Goal: Check status: Check status

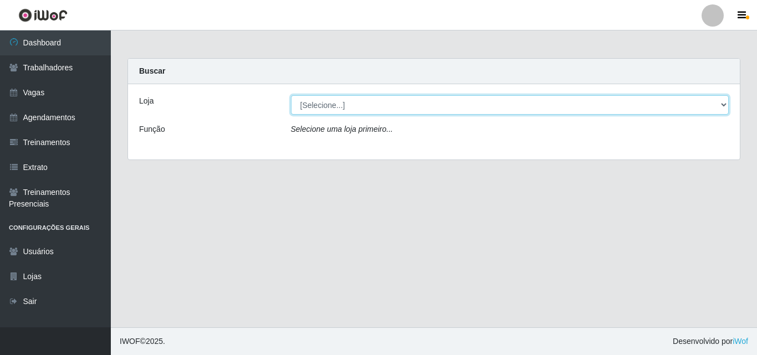
click at [717, 105] on select "[Selecione...] Chinatown Sushimi - [GEOGRAPHIC_DATA]" at bounding box center [510, 104] width 439 height 19
select select "357"
click at [291, 95] on select "[Selecione...] Chinatown Sushimi - [GEOGRAPHIC_DATA]" at bounding box center [510, 104] width 439 height 19
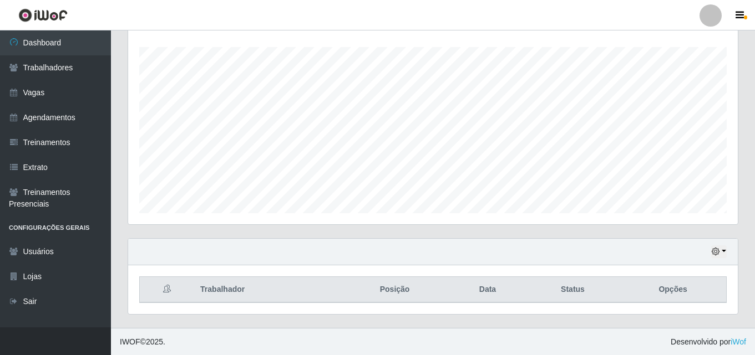
scroll to position [184, 0]
click at [721, 254] on button "button" at bounding box center [719, 251] width 16 height 13
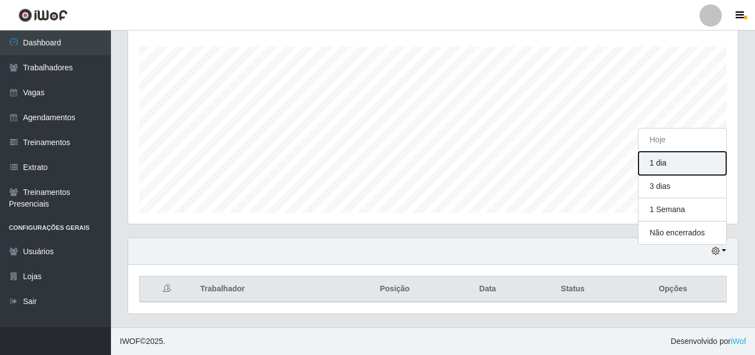
click at [662, 166] on button "1 dia" at bounding box center [682, 163] width 88 height 23
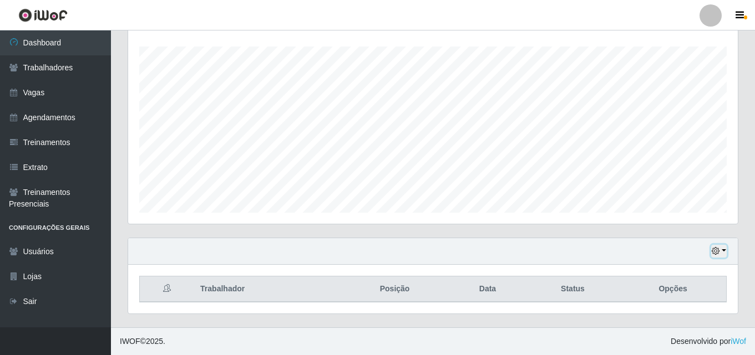
click at [715, 251] on icon "button" at bounding box center [715, 251] width 8 height 8
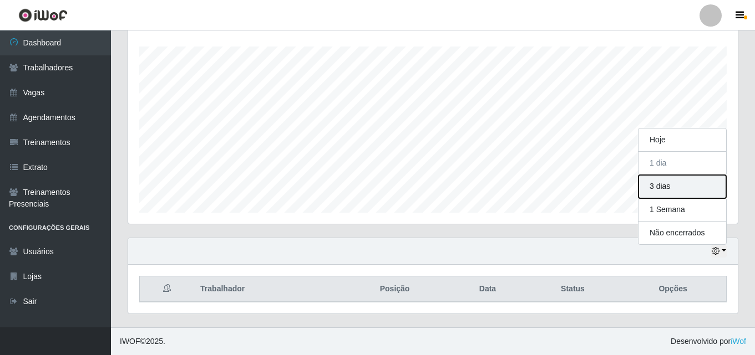
click at [660, 185] on button "3 dias" at bounding box center [682, 186] width 88 height 23
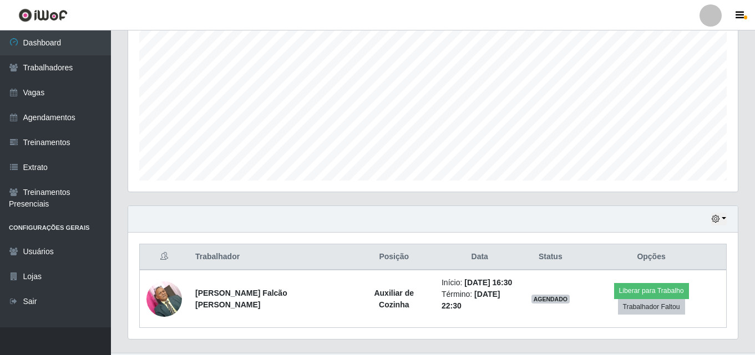
scroll to position [233, 0]
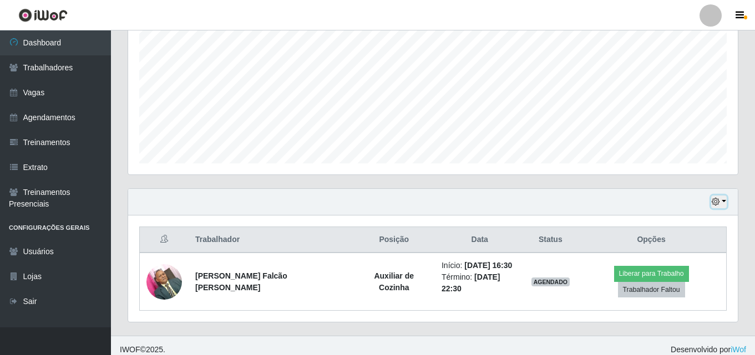
click at [723, 204] on button "button" at bounding box center [719, 202] width 16 height 13
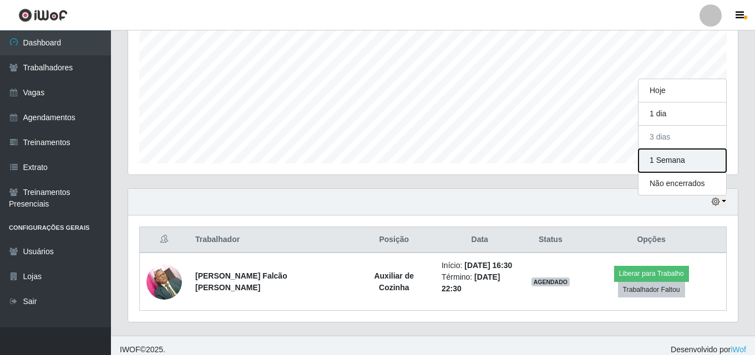
click at [678, 169] on button "1 Semana" at bounding box center [682, 160] width 88 height 23
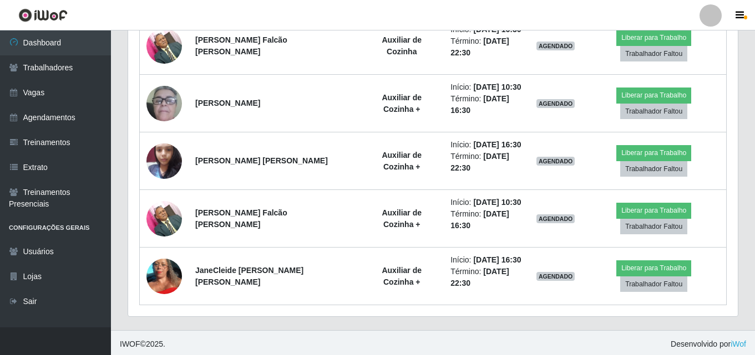
scroll to position [472, 0]
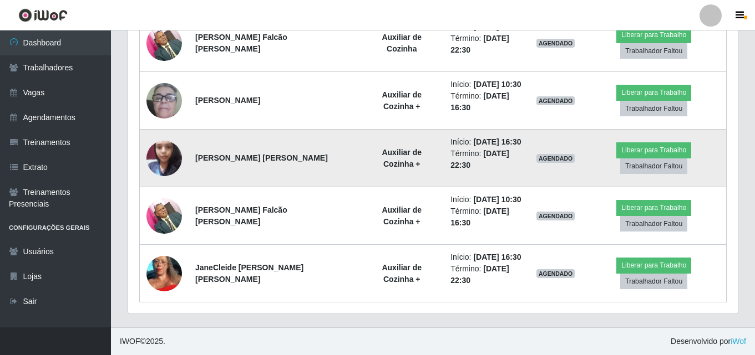
click at [162, 160] on img at bounding box center [163, 158] width 35 height 47
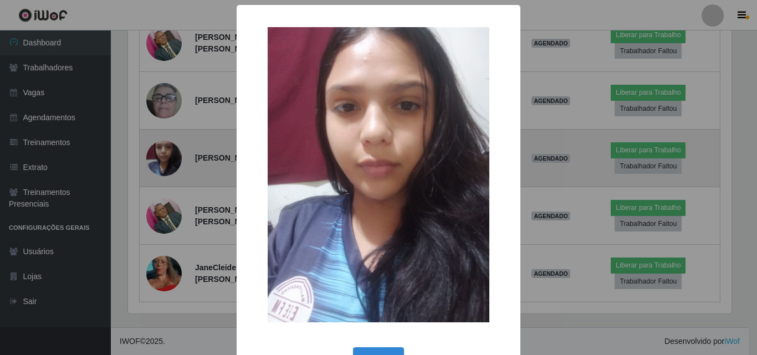
click at [162, 160] on div "× OK Cancel" at bounding box center [378, 177] width 757 height 355
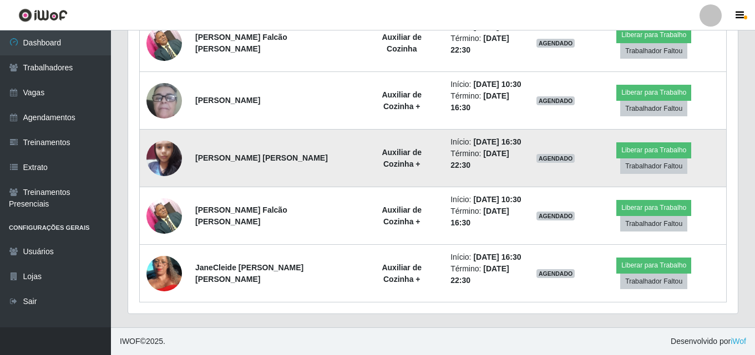
scroll to position [230, 609]
